Goal: Find specific page/section: Find specific page/section

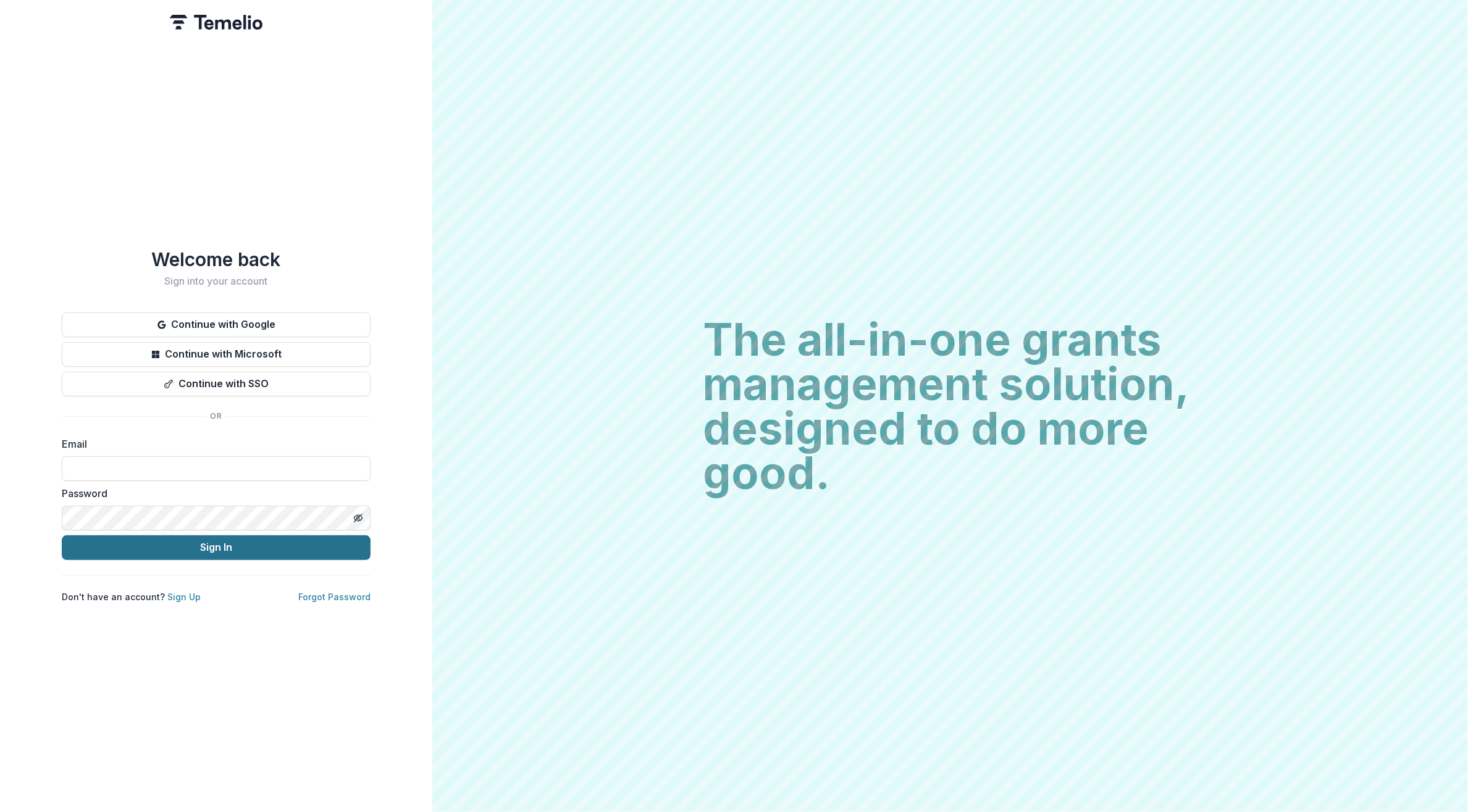
type input "**********"
click at [164, 545] on button "Sign In" at bounding box center [216, 548] width 309 height 25
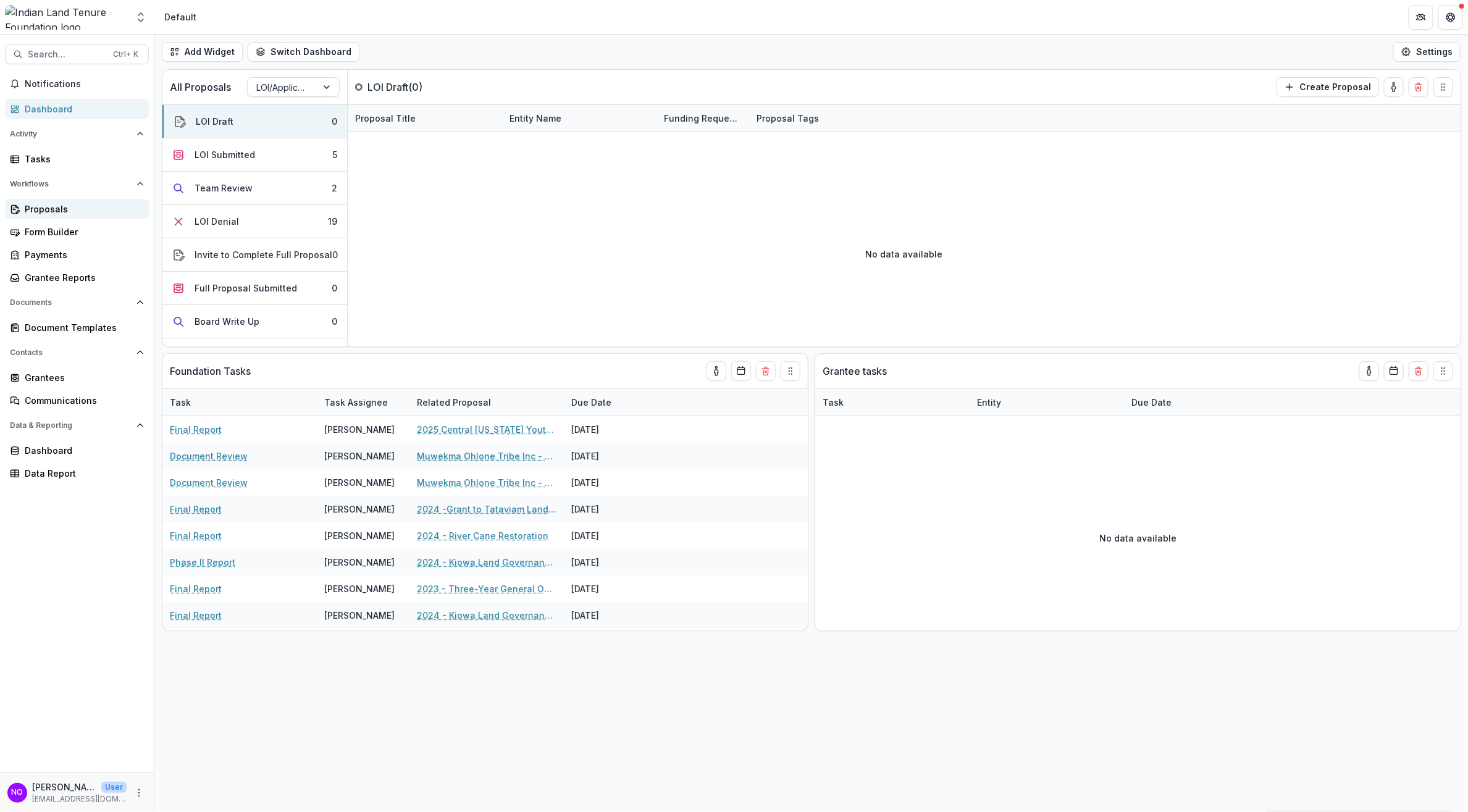
click at [29, 206] on div "Proposals" at bounding box center [82, 209] width 114 height 13
